Goal: Transaction & Acquisition: Purchase product/service

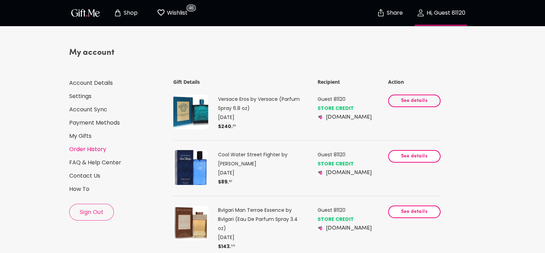
click at [421, 105] on span "See details" at bounding box center [414, 101] width 40 height 8
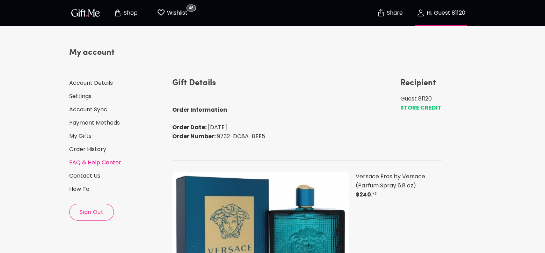
click at [84, 161] on link "FAQ & Help Center" at bounding box center [117, 163] width 97 height 8
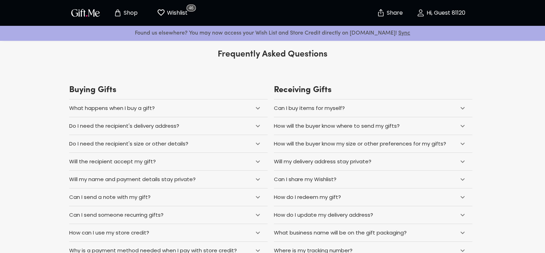
scroll to position [35, 0]
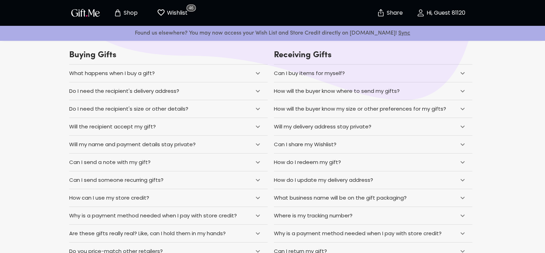
click at [373, 75] on div "Can I buy items for myself?" at bounding box center [364, 73] width 180 height 9
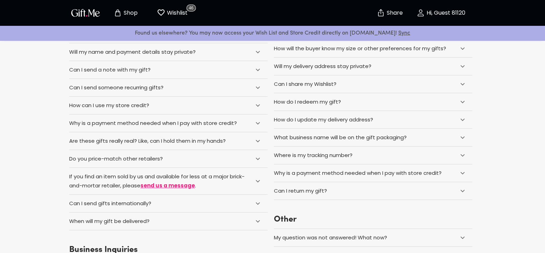
scroll to position [140, 0]
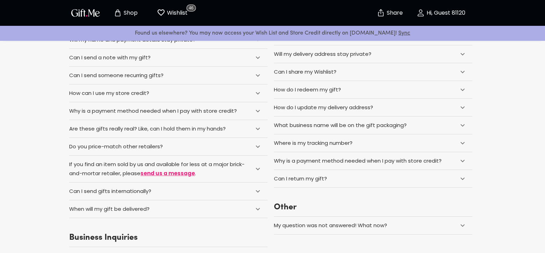
click at [376, 94] on div "How do I redeem my gift?" at bounding box center [364, 89] width 180 height 9
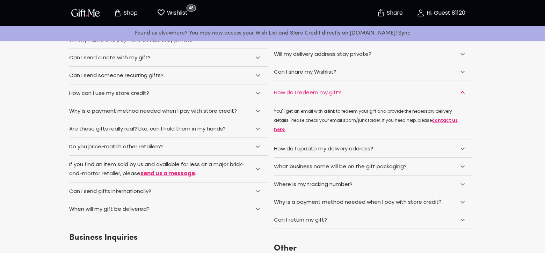
click at [347, 189] on div "Where is my tracking number?" at bounding box center [313, 184] width 79 height 9
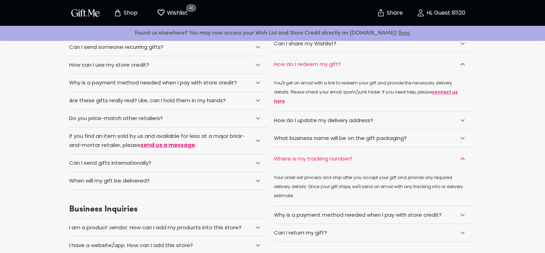
scroll to position [209, 0]
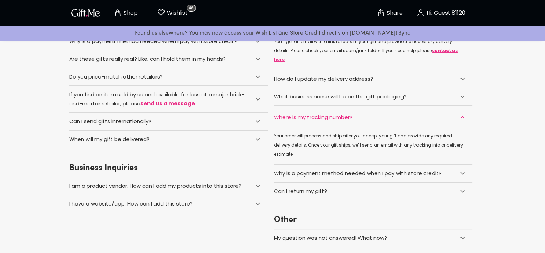
click at [175, 144] on div "When will my gift be delivered?" at bounding box center [159, 139] width 180 height 9
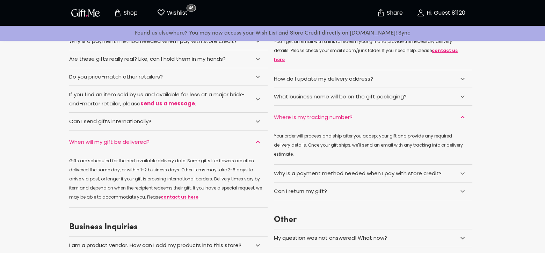
click at [181, 126] on div "Can I send gifts internationally?" at bounding box center [159, 121] width 180 height 9
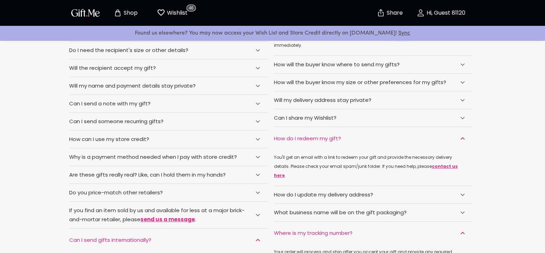
scroll to position [0, 0]
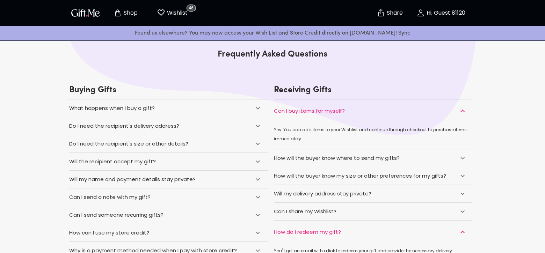
click at [437, 16] on p "Hi, Guest 81120" at bounding box center [445, 13] width 40 height 6
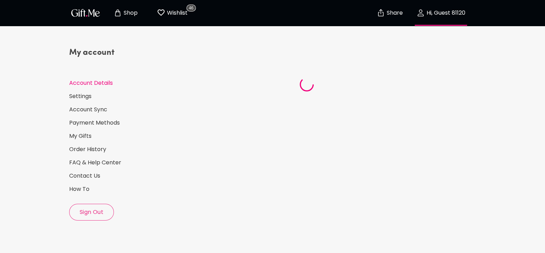
select select "1981"
select select "January"
select select "9"
select select "IT"
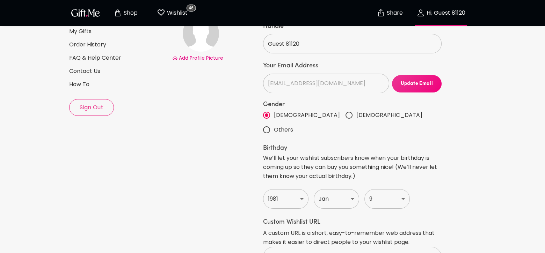
scroll to position [35, 0]
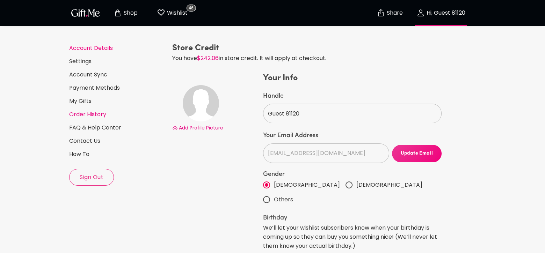
click at [88, 113] on link "Order History" at bounding box center [117, 115] width 97 height 8
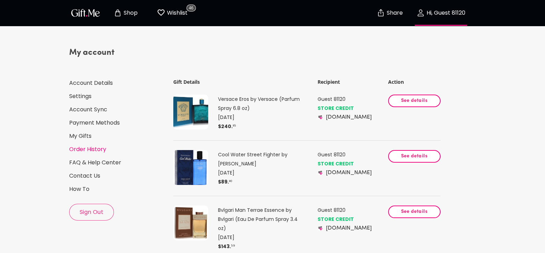
click at [194, 124] on img at bounding box center [190, 112] width 35 height 35
click at [256, 109] on p "Versace Eros by Versace (Parfum Spray 6.8 oz)" at bounding box center [262, 104] width 88 height 18
click at [412, 105] on span "See details" at bounding box center [414, 101] width 40 height 8
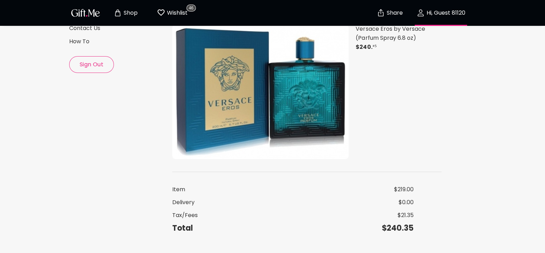
scroll to position [175, 0]
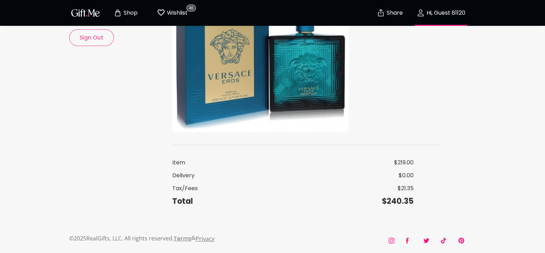
click at [301, 116] on img at bounding box center [260, 65] width 176 height 135
click at [217, 121] on img at bounding box center [260, 65] width 176 height 135
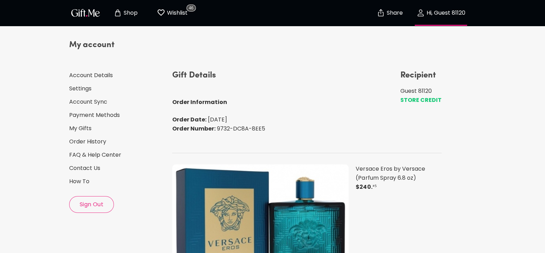
scroll to position [0, 0]
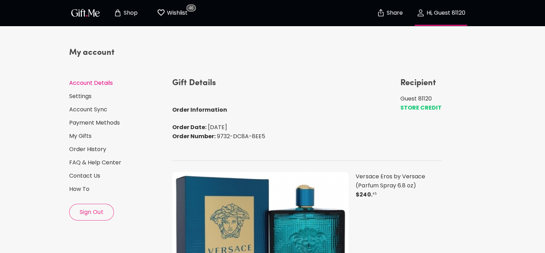
click at [94, 84] on link "Account Details" at bounding box center [117, 83] width 97 height 8
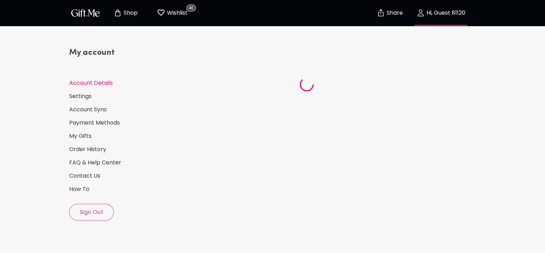
select select "1981"
select select "January"
select select "9"
select select "IT"
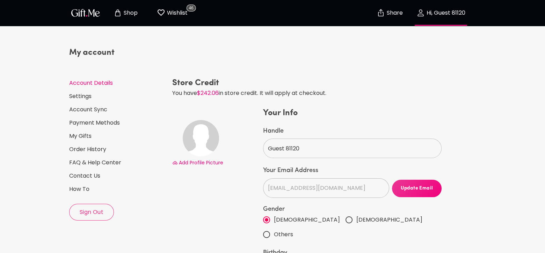
click at [177, 14] on p "Wishlist" at bounding box center [176, 12] width 22 height 9
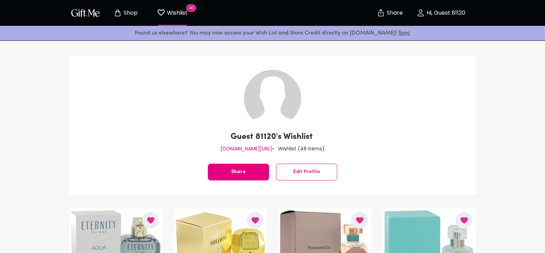
click at [135, 12] on p "Shop" at bounding box center [130, 13] width 16 height 6
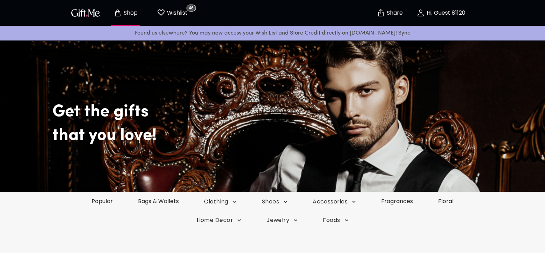
click at [90, 13] on img "button" at bounding box center [85, 13] width 31 height 10
click at [95, 10] on img "button" at bounding box center [85, 13] width 31 height 10
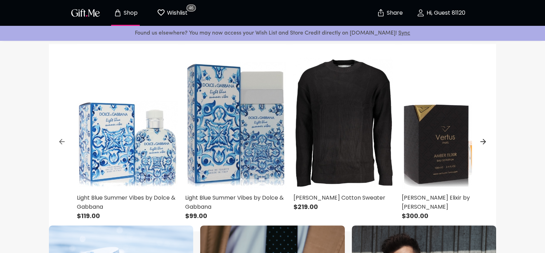
scroll to position [209, 0]
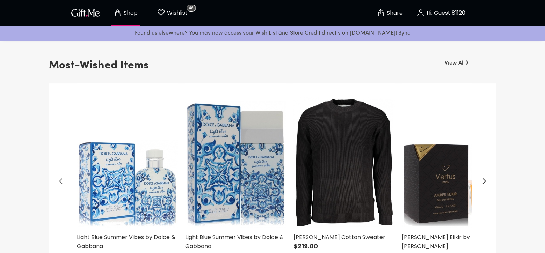
click at [482, 181] on icon at bounding box center [483, 181] width 8 height 8
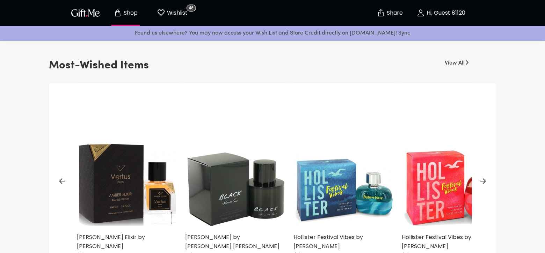
click at [482, 181] on icon at bounding box center [483, 181] width 8 height 8
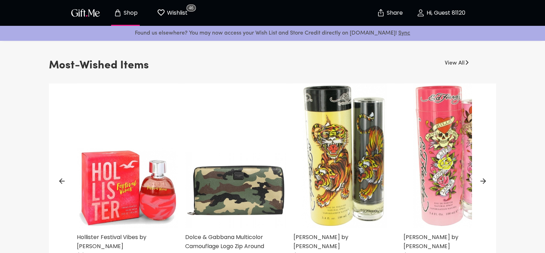
click at [482, 181] on icon at bounding box center [483, 181] width 8 height 8
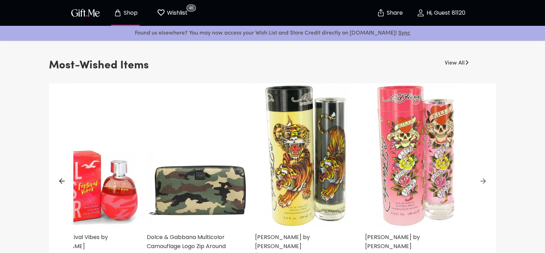
click at [450, 64] on link "View All" at bounding box center [454, 61] width 20 height 11
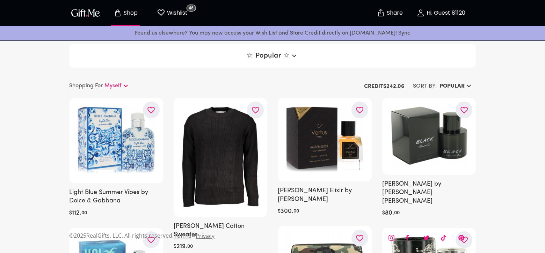
click at [174, 17] on p "Wishlist" at bounding box center [176, 12] width 22 height 9
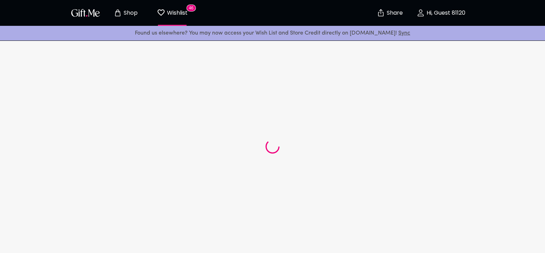
click at [121, 16] on icon "Store page" at bounding box center [117, 13] width 8 height 8
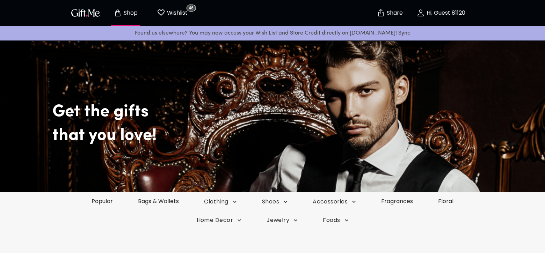
click at [89, 10] on img "button" at bounding box center [85, 13] width 31 height 10
click at [394, 199] on link "Fragrances" at bounding box center [397, 201] width 58 height 8
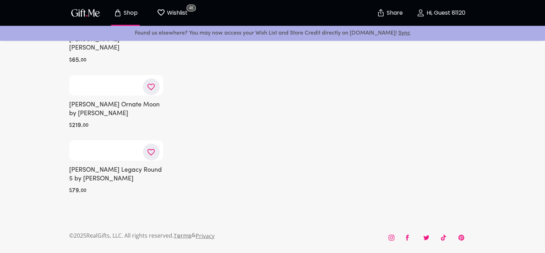
scroll to position [10438, 0]
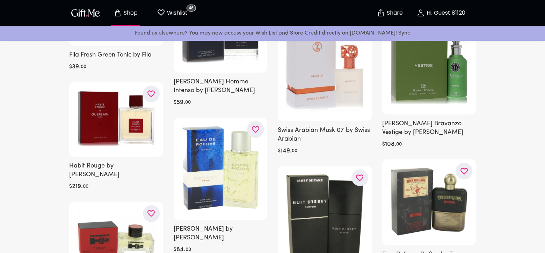
click at [0, 0] on icon "button" at bounding box center [0, 0] width 0 height 0
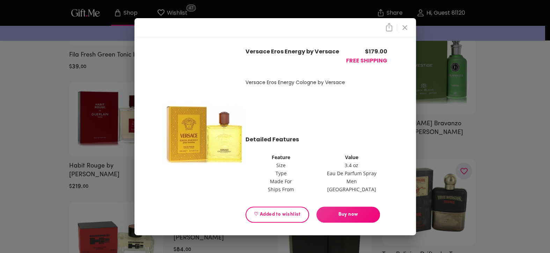
click at [350, 213] on span "Buy now" at bounding box center [348, 215] width 64 height 8
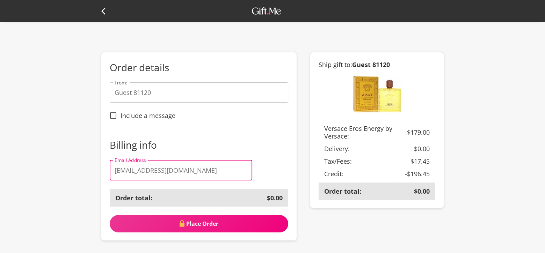
drag, startPoint x: 198, startPoint y: 176, endPoint x: 106, endPoint y: 172, distance: 91.5
click at [106, 172] on div "Order details From: Guest 81120 From: Include a message Billing info Email Addr…" at bounding box center [198, 146] width 195 height 189
type input "dralexlupi@gmail.com"
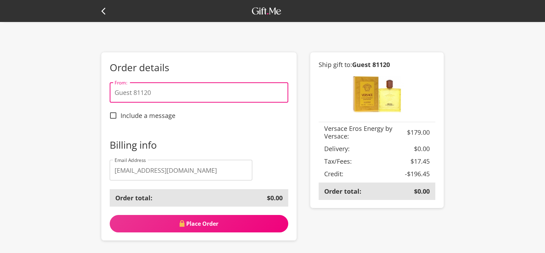
click at [152, 92] on input "Guest 81120" at bounding box center [199, 92] width 178 height 20
drag, startPoint x: 154, startPoint y: 92, endPoint x: 110, endPoint y: 91, distance: 44.0
click at [110, 91] on input "Guest 81120" at bounding box center [199, 92] width 178 height 20
type input "nikki"
click at [235, 116] on div "Order details From: nikki From: Include a message" at bounding box center [199, 92] width 178 height 62
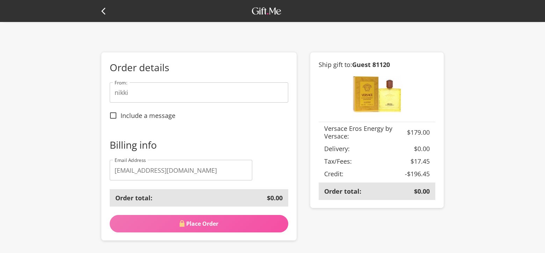
click at [206, 226] on span "Place Order" at bounding box center [199, 224] width 178 height 8
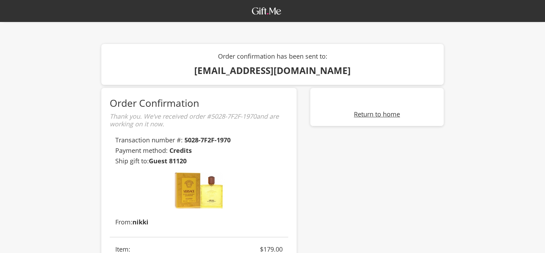
click at [369, 113] on link "Return to home" at bounding box center [377, 114] width 46 height 8
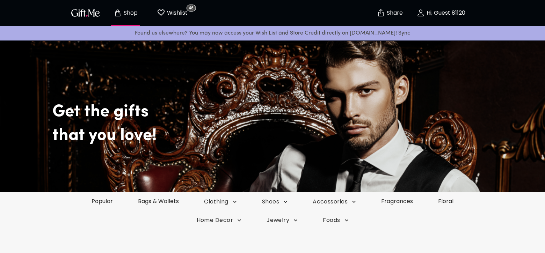
click at [87, 16] on img "button" at bounding box center [85, 13] width 31 height 10
click at [443, 12] on p "Hi, Guest 81120" at bounding box center [445, 13] width 40 height 6
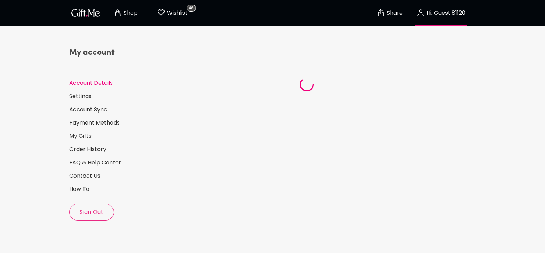
select select "1981"
select select "January"
select select "9"
select select "IT"
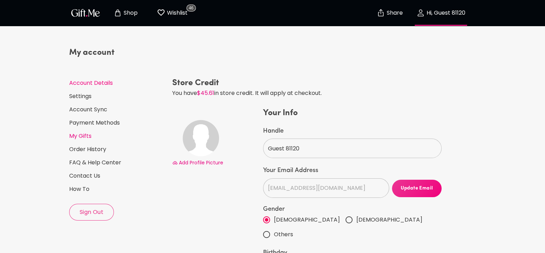
click at [90, 135] on link "My Gifts" at bounding box center [117, 136] width 97 height 8
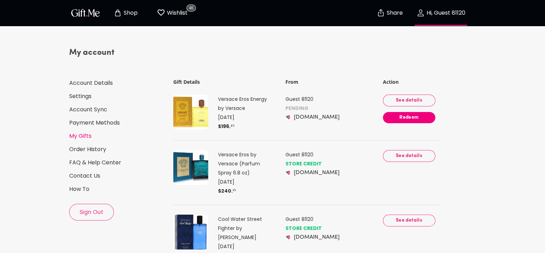
click at [398, 121] on span "Redeem" at bounding box center [409, 118] width 52 height 8
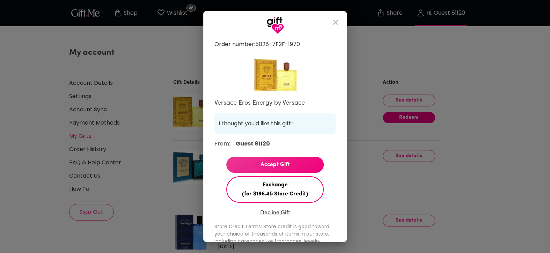
click at [280, 165] on span "Accept Gift" at bounding box center [274, 164] width 97 height 9
select select "IT"
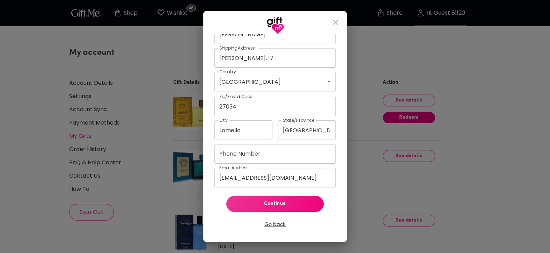
scroll to position [178, 0]
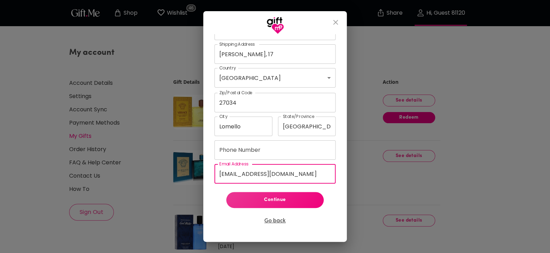
drag, startPoint x: 298, startPoint y: 174, endPoint x: 217, endPoint y: 176, distance: 81.0
click at [217, 176] on input "[EMAIL_ADDRESS][DOMAIN_NAME]" at bounding box center [274, 174] width 121 height 20
type input "d"
type input "a"
type input "medioivo@gmail.com"
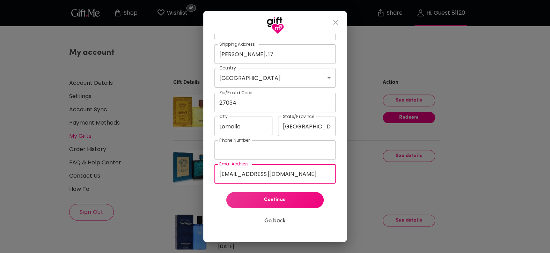
type input "+393391799357"
click at [283, 200] on span "Continue" at bounding box center [275, 200] width 86 height 8
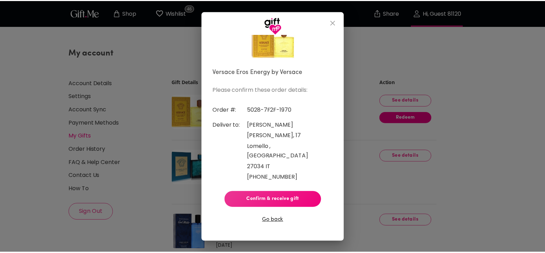
scroll to position [10, 0]
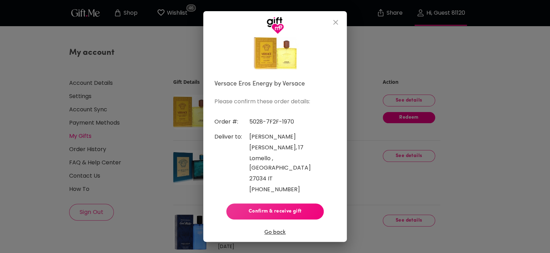
click at [294, 208] on span "Confirm & receive gift" at bounding box center [275, 212] width 86 height 8
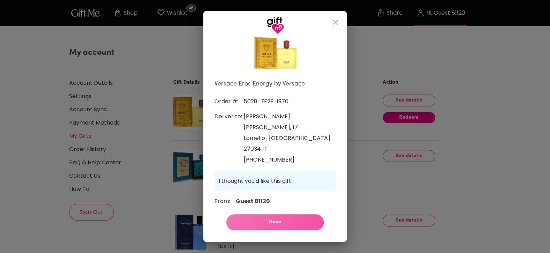
click at [283, 221] on span "Done" at bounding box center [275, 223] width 86 height 8
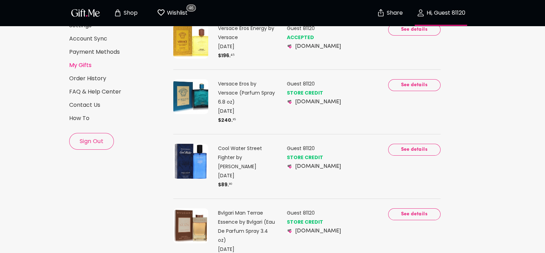
scroll to position [0, 0]
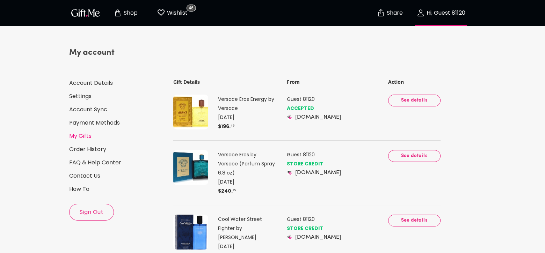
click at [130, 11] on p "Shop" at bounding box center [130, 13] width 16 height 6
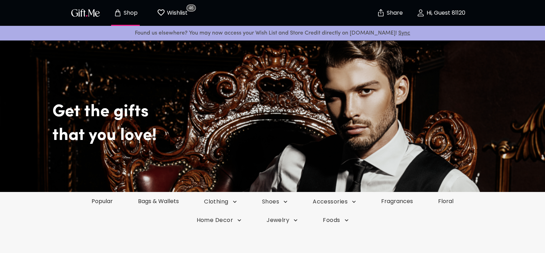
click at [176, 10] on p "Wishlist" at bounding box center [176, 12] width 22 height 9
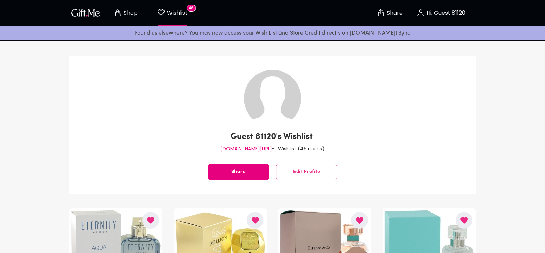
click at [86, 14] on img "button" at bounding box center [85, 13] width 31 height 10
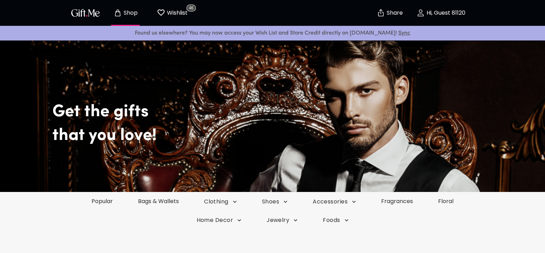
click at [435, 15] on p "Hi, Guest 81120" at bounding box center [445, 13] width 40 height 6
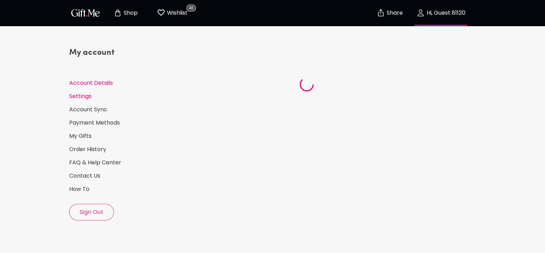
select select "1981"
select select "January"
select select "9"
select select "IT"
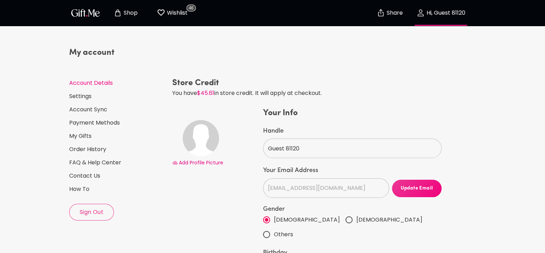
click at [186, 13] on p "Wishlist" at bounding box center [176, 12] width 22 height 9
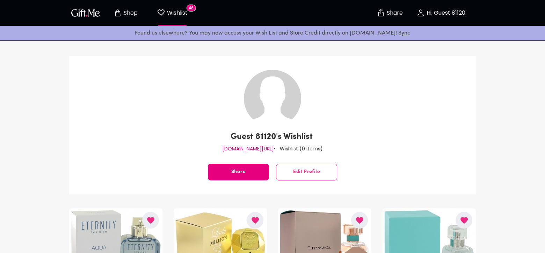
click at [125, 18] on button "Shop" at bounding box center [125, 13] width 38 height 22
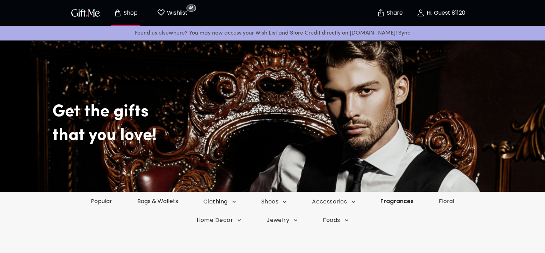
click at [389, 204] on link "Fragrances" at bounding box center [397, 201] width 58 height 8
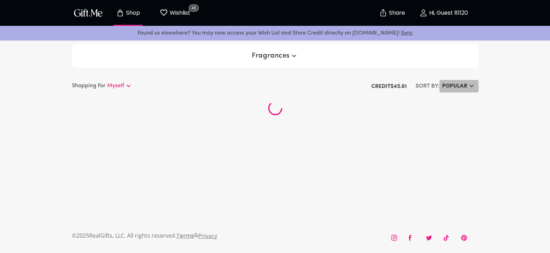
click at [455, 90] on h6 "Popular" at bounding box center [454, 86] width 25 height 8
click at [461, 117] on li "$ - LOW TO HIGH" at bounding box center [466, 116] width 58 height 13
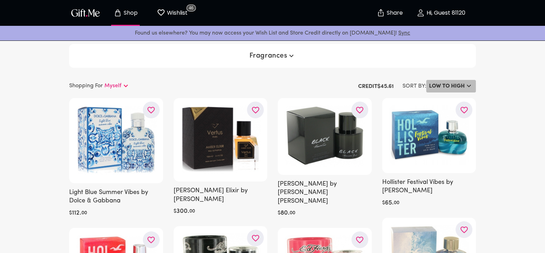
click at [455, 89] on h6 "LOW TO HIGH" at bounding box center [447, 86] width 36 height 8
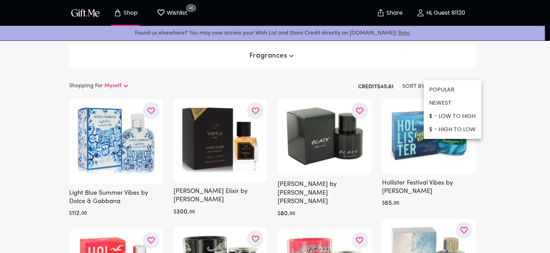
click at [446, 127] on li "$ - HIGH TO LOW" at bounding box center [452, 129] width 58 height 13
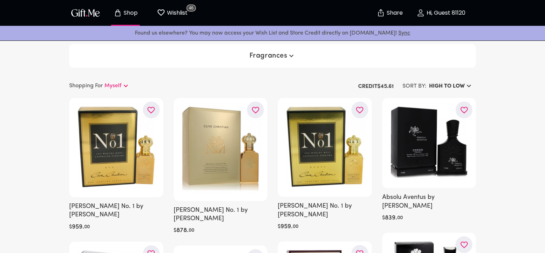
click at [452, 90] on h6 "HIGH TO LOW" at bounding box center [447, 86] width 36 height 8
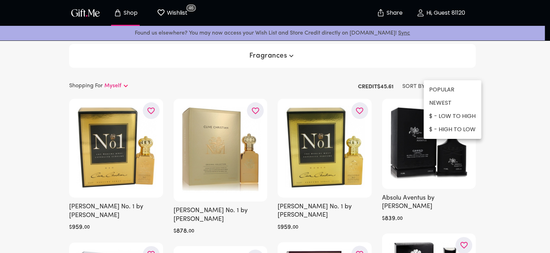
click at [439, 114] on li "$ - LOW TO HIGH" at bounding box center [452, 116] width 58 height 13
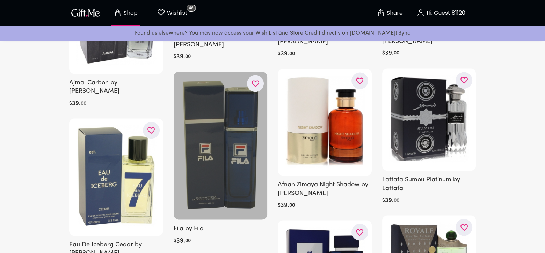
scroll to position [1361, 0]
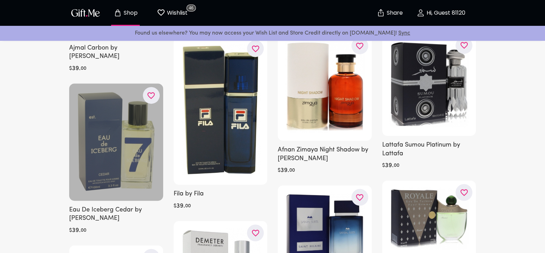
click at [0, 0] on icon "button" at bounding box center [0, 0] width 0 height 0
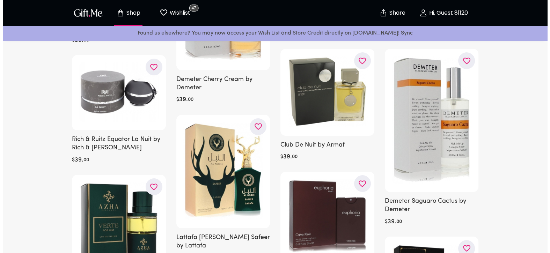
scroll to position [175, 0]
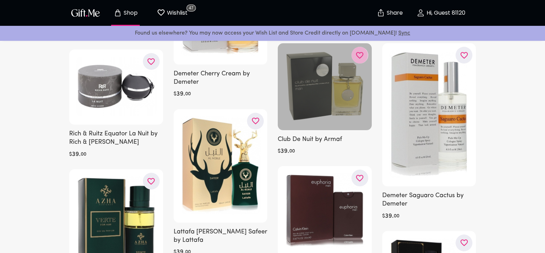
click at [0, 0] on icon "button" at bounding box center [0, 0] width 0 height 0
click at [327, 107] on div at bounding box center [325, 86] width 94 height 87
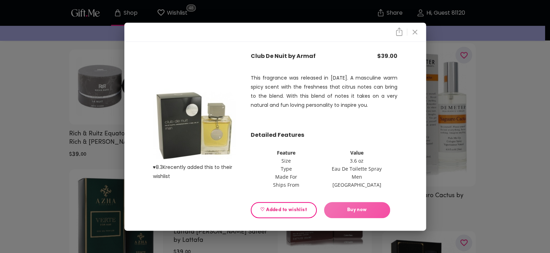
click at [347, 213] on span "Buy now" at bounding box center [357, 210] width 66 height 8
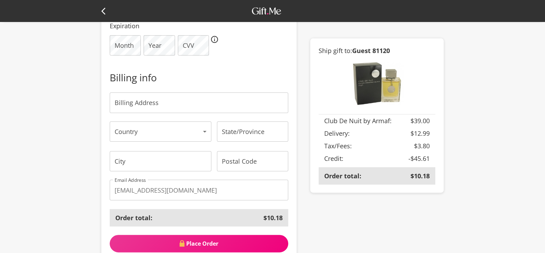
scroll to position [279, 0]
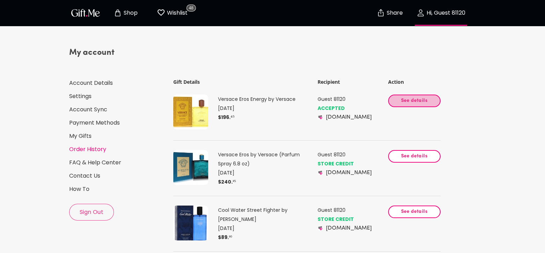
click at [416, 105] on span "See details" at bounding box center [414, 101] width 40 height 8
